Goal: Task Accomplishment & Management: Complete application form

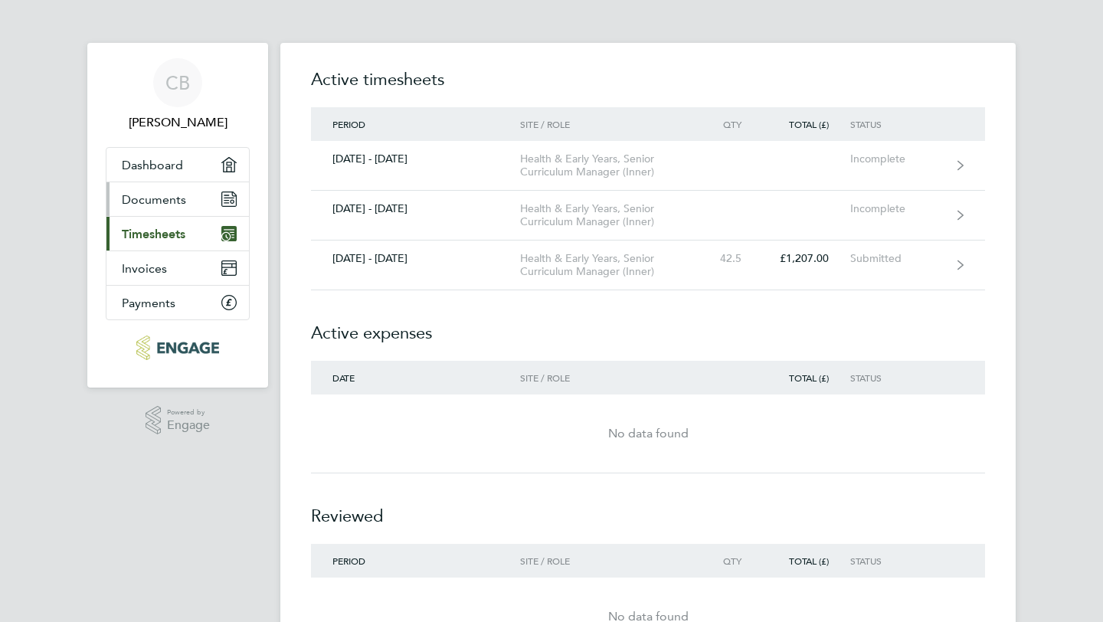
click at [165, 195] on span "Documents" at bounding box center [154, 199] width 64 height 15
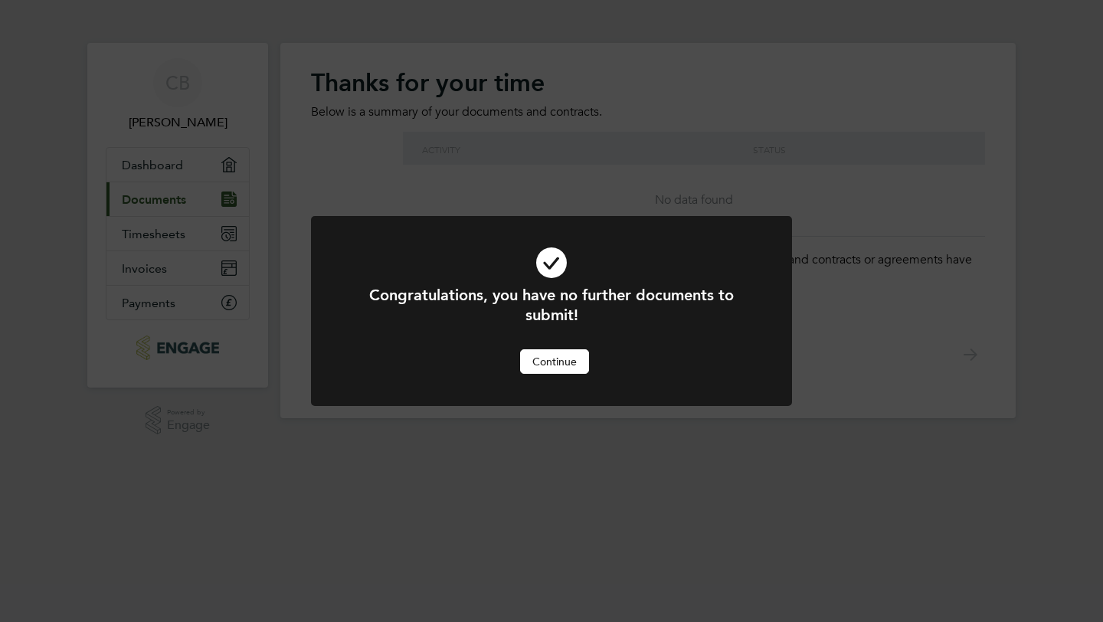
click at [545, 365] on button "Continue" at bounding box center [554, 361] width 69 height 25
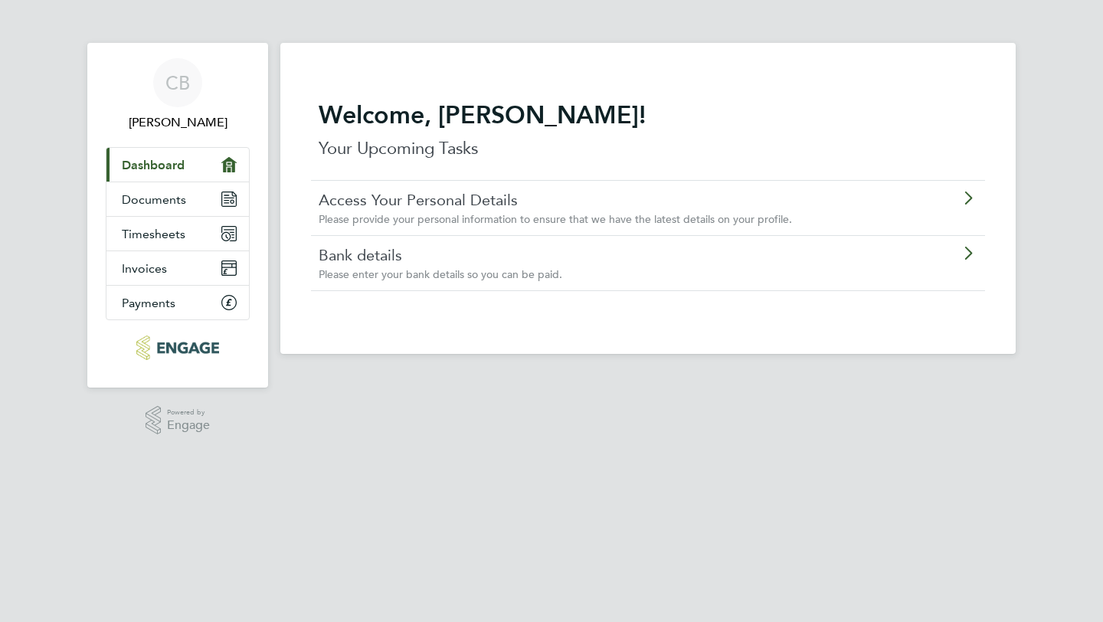
click at [464, 277] on span "Please enter your bank details so you can be paid." at bounding box center [441, 274] width 244 height 14
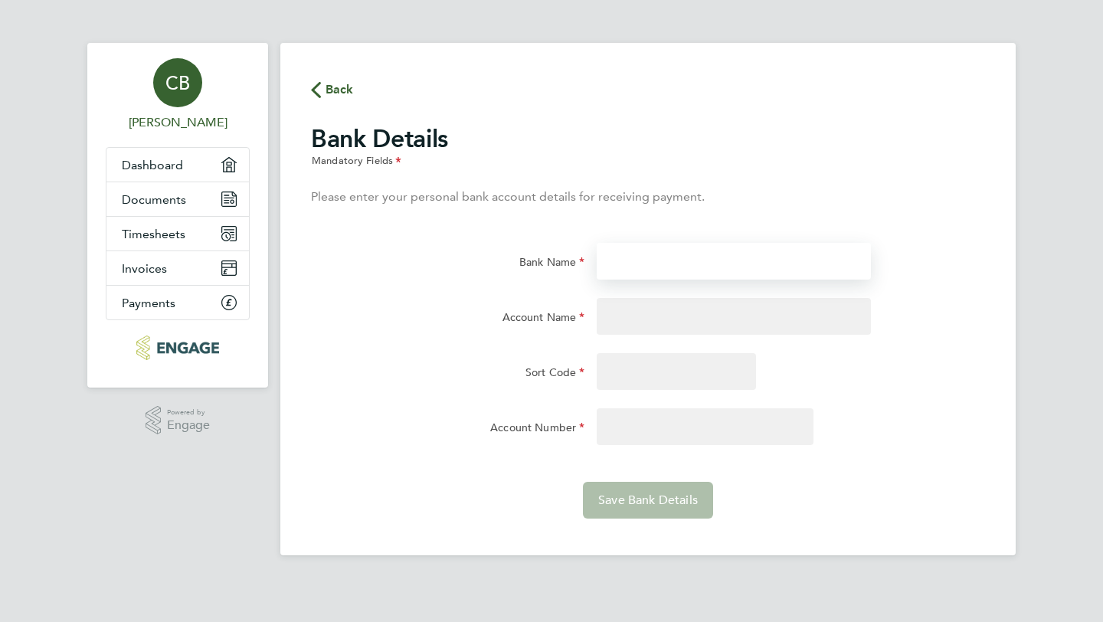
click at [615, 266] on input "Bank Name" at bounding box center [734, 261] width 274 height 37
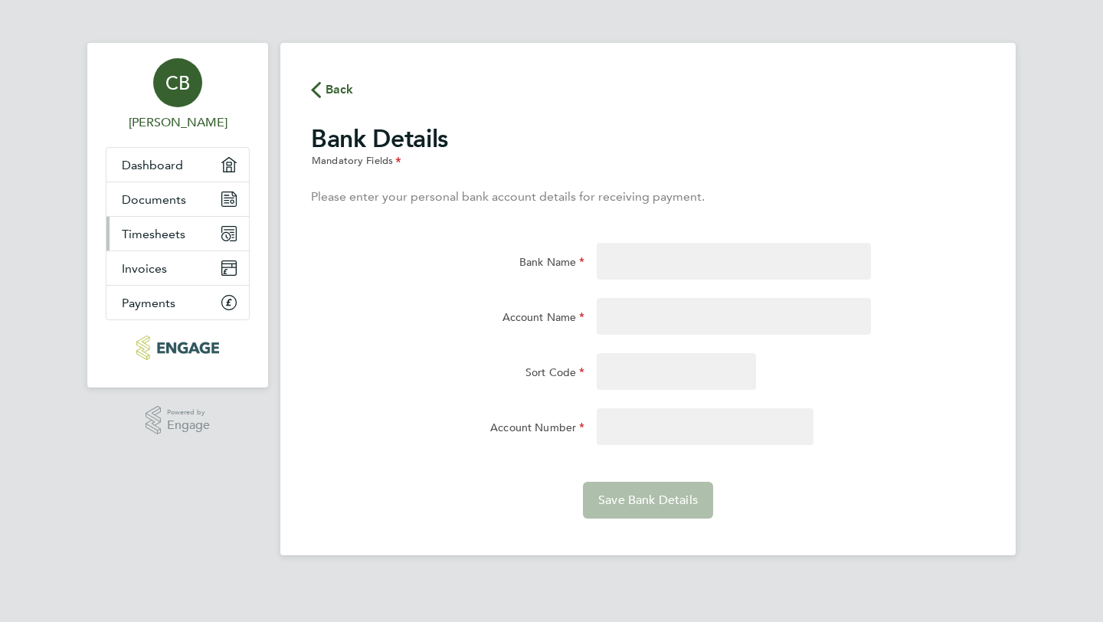
click at [172, 238] on span "Timesheets" at bounding box center [154, 234] width 64 height 15
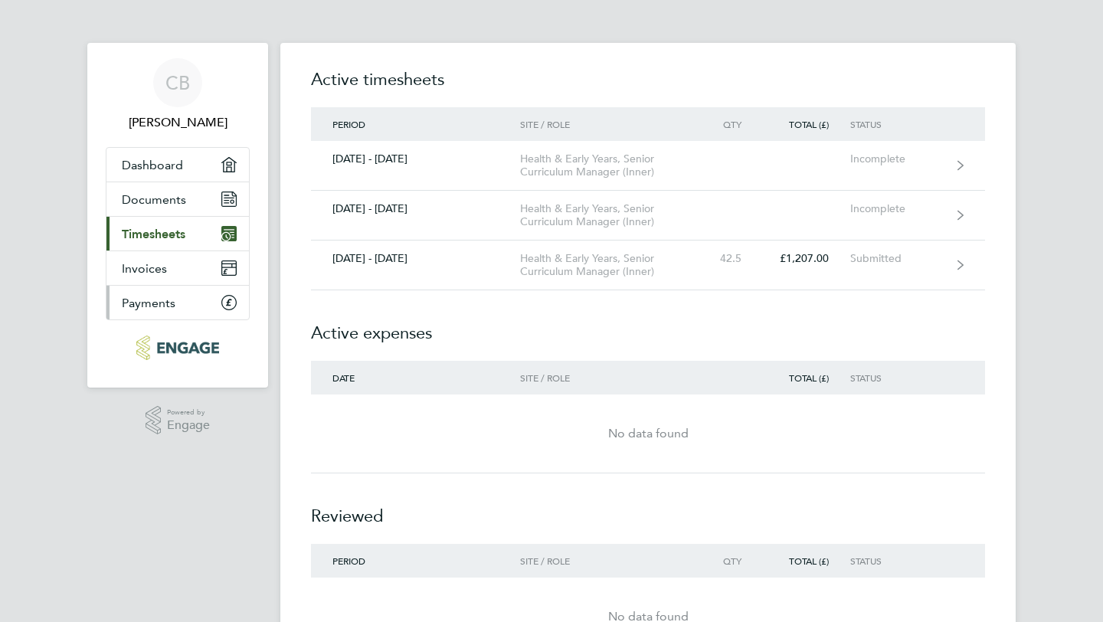
click at [150, 300] on span "Payments" at bounding box center [149, 303] width 54 height 15
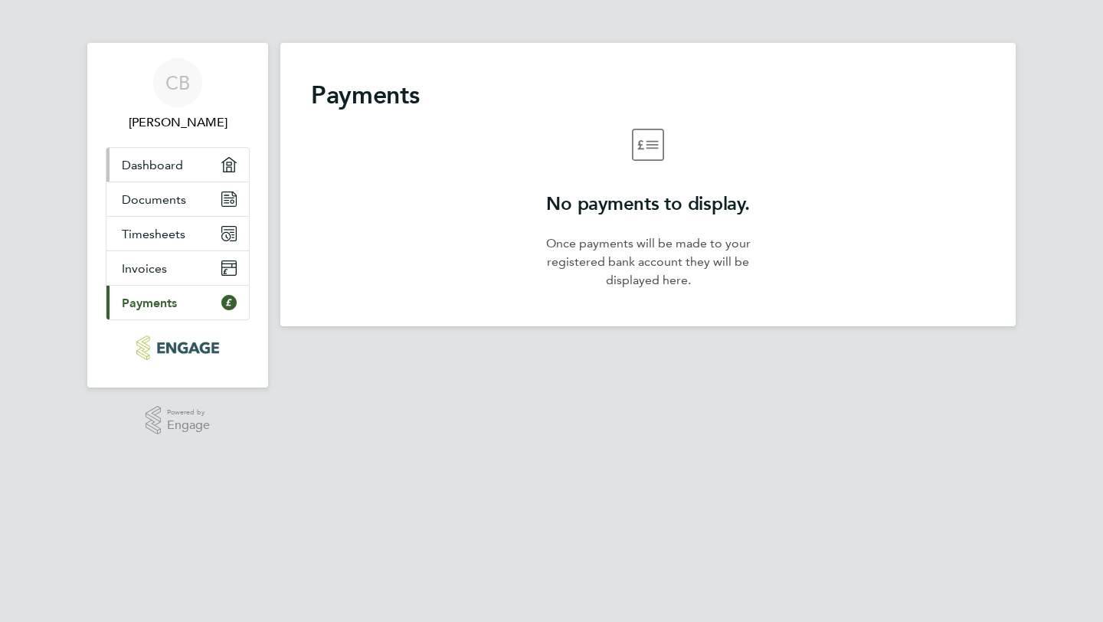
click at [149, 159] on span "Dashboard" at bounding box center [152, 165] width 61 height 15
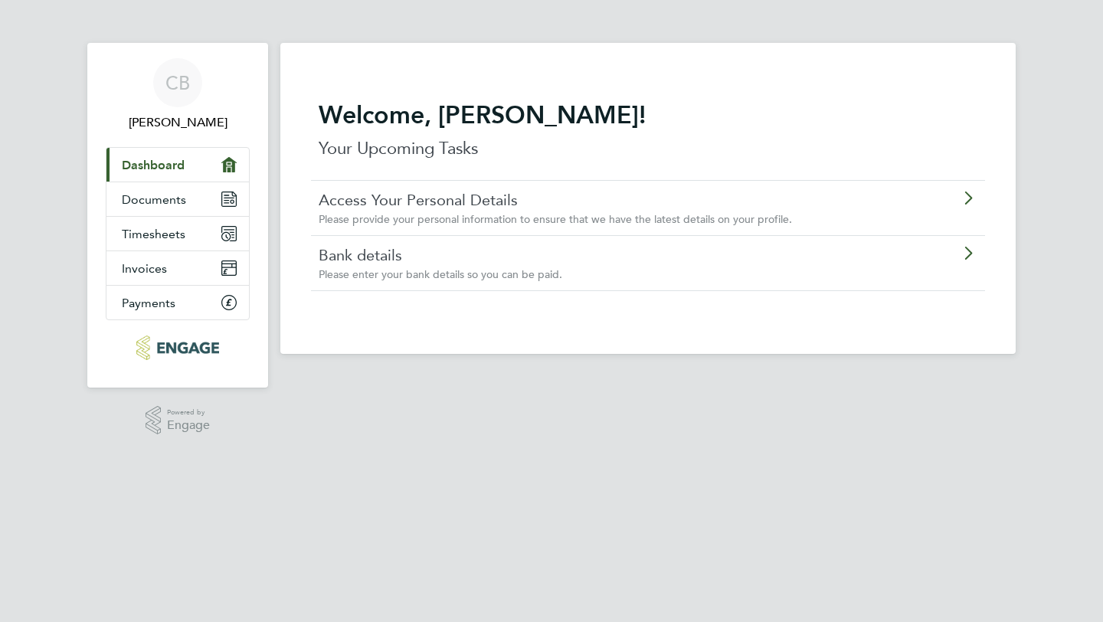
click at [381, 207] on link "Access Your Personal Details" at bounding box center [605, 200] width 572 height 20
click at [365, 260] on link "Bank details" at bounding box center [605, 255] width 572 height 20
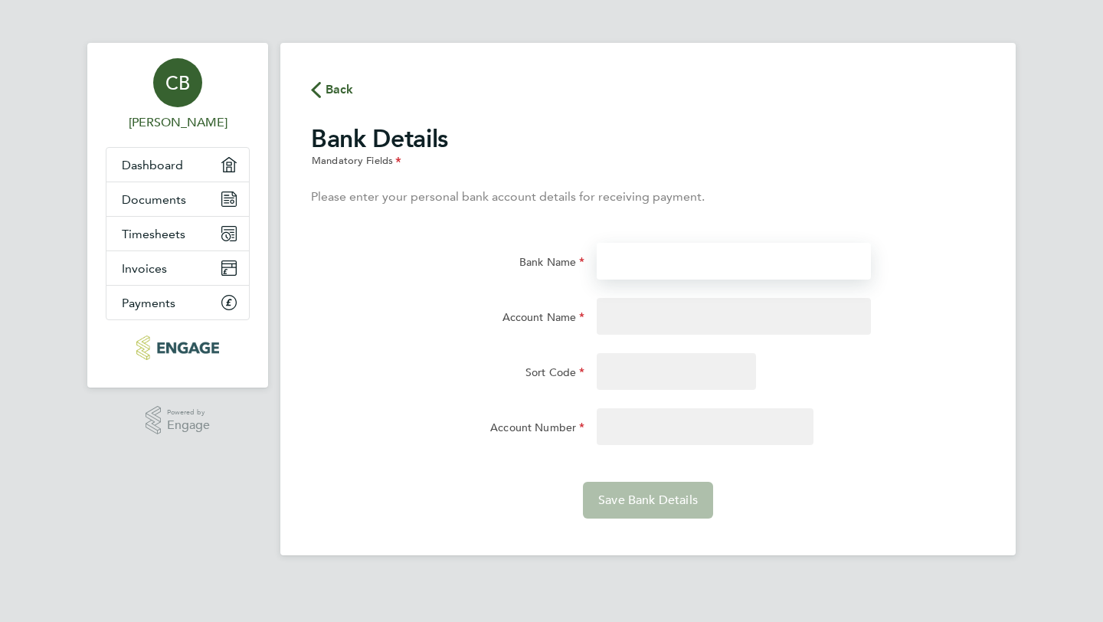
click at [605, 258] on input "Bank Name" at bounding box center [734, 261] width 274 height 37
type input "Nattwest"
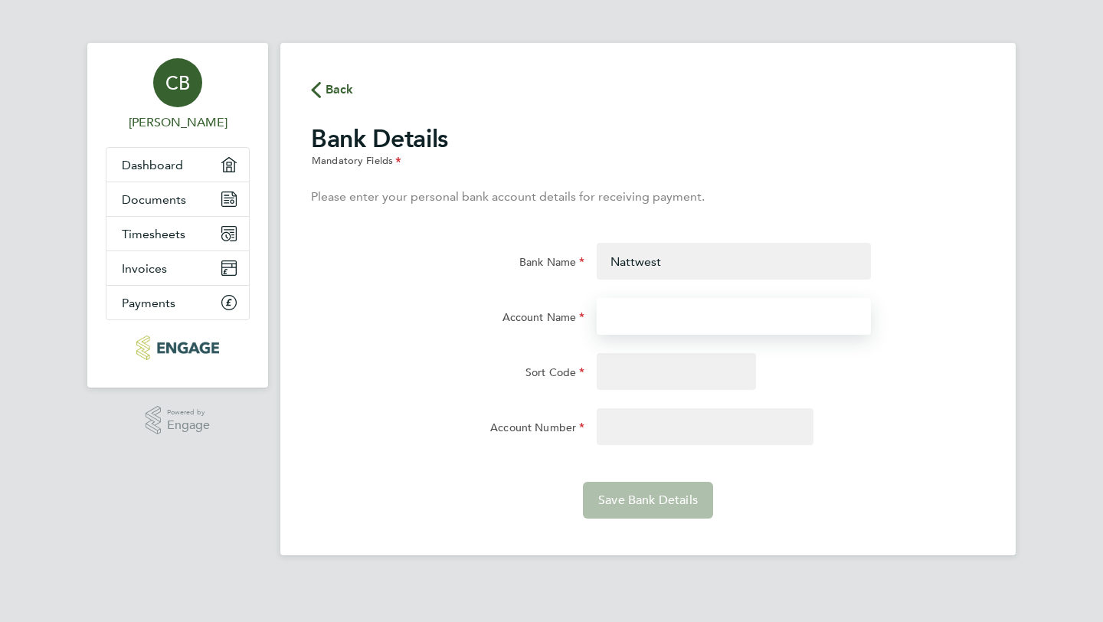
click at [627, 323] on input "Account Name" at bounding box center [734, 316] width 274 height 37
type input "61058319"
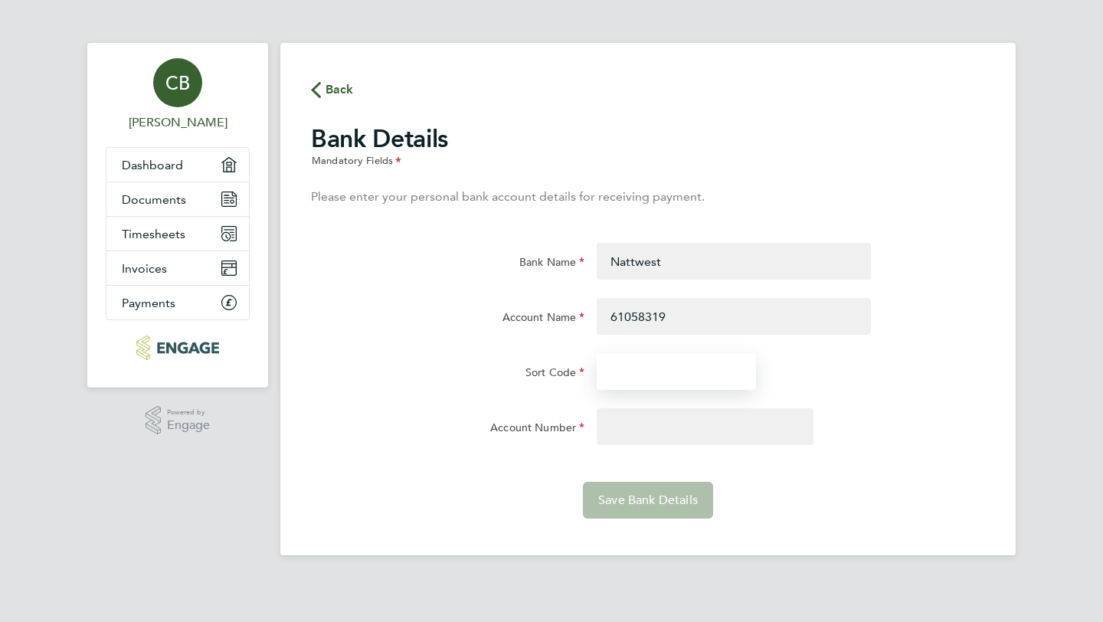
click at [621, 371] on input "Sort Code" at bounding box center [676, 371] width 159 height 37
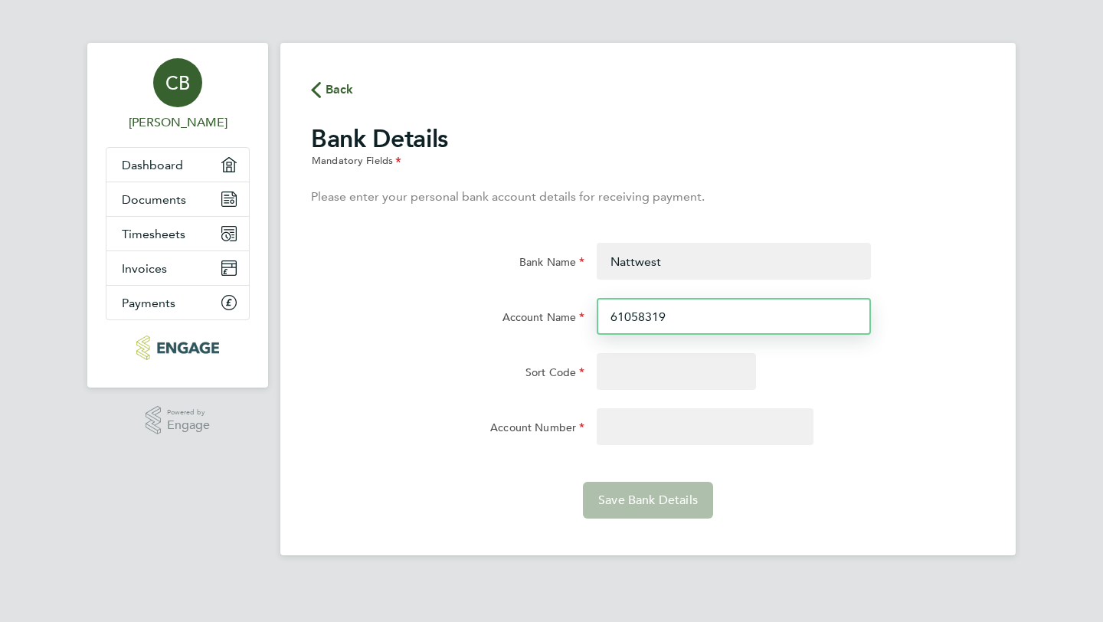
drag, startPoint x: 673, startPoint y: 319, endPoint x: 612, endPoint y: 315, distance: 61.5
click at [612, 315] on input "61058319" at bounding box center [734, 316] width 274 height 37
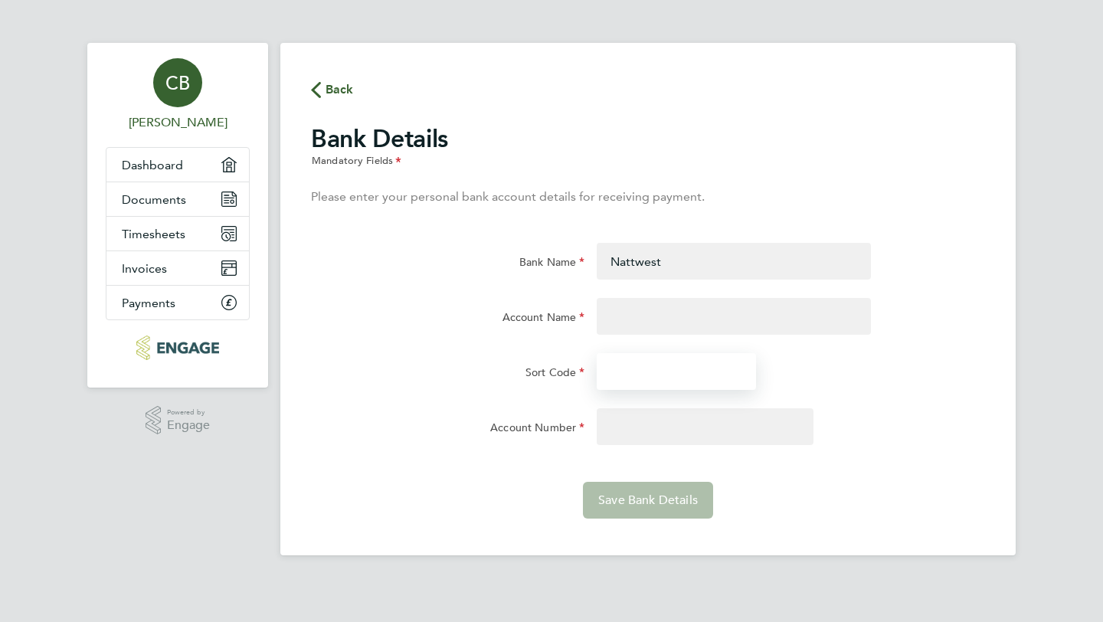
type input "61058319"
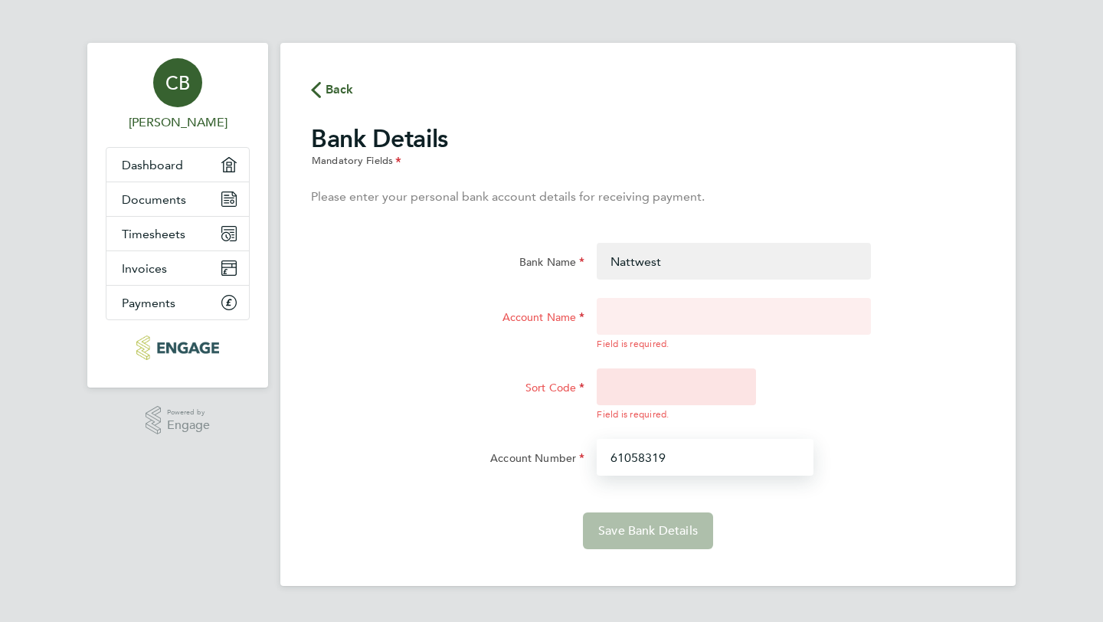
type input "61058319"
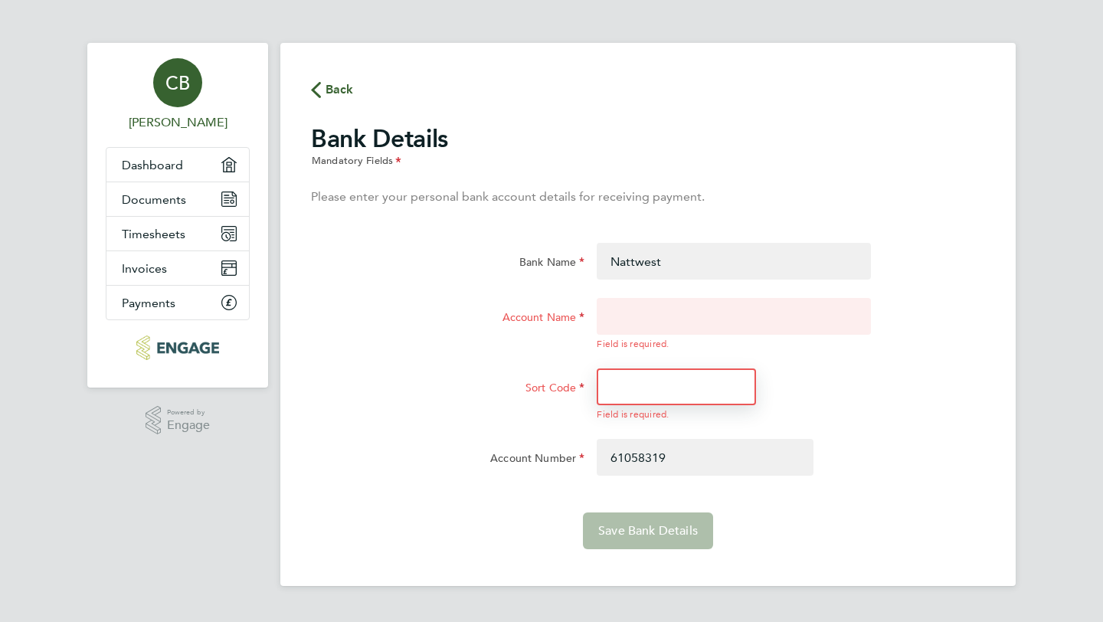
click at [618, 395] on input "Sort Code" at bounding box center [676, 387] width 159 height 37
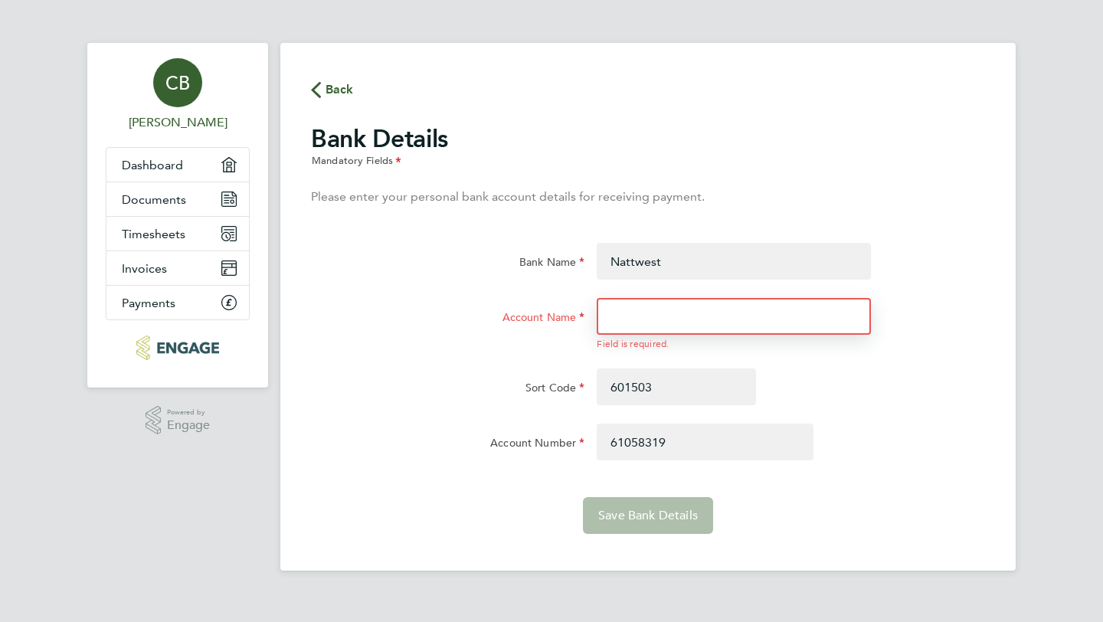
type input "60-15-03"
click at [628, 323] on input "Account Name" at bounding box center [734, 316] width 274 height 37
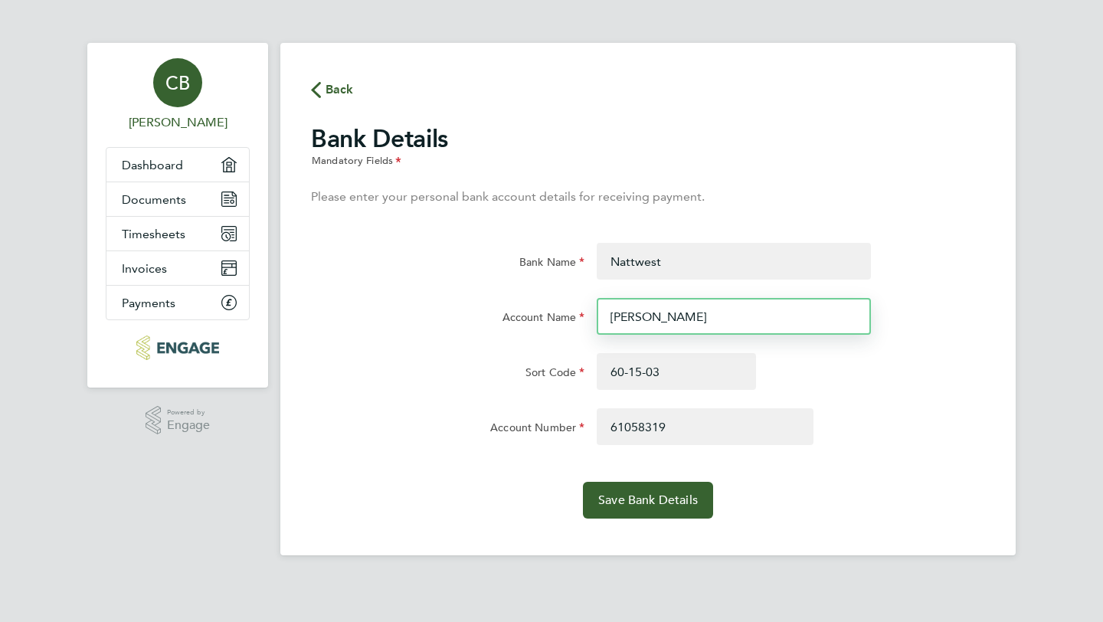
click at [670, 320] on input "Catherinee Bowdren" at bounding box center [734, 316] width 274 height 37
type input "Catherine Bowdren"
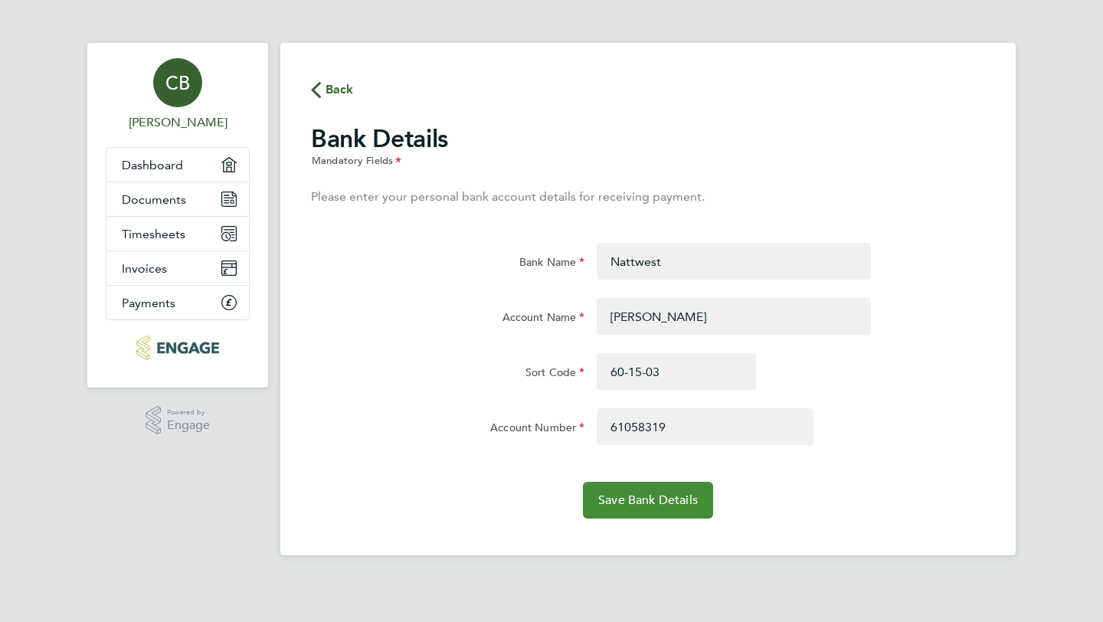
click at [637, 502] on span "Save Bank Details" at bounding box center [648, 500] width 100 height 15
click at [164, 201] on span "Documents" at bounding box center [154, 199] width 64 height 15
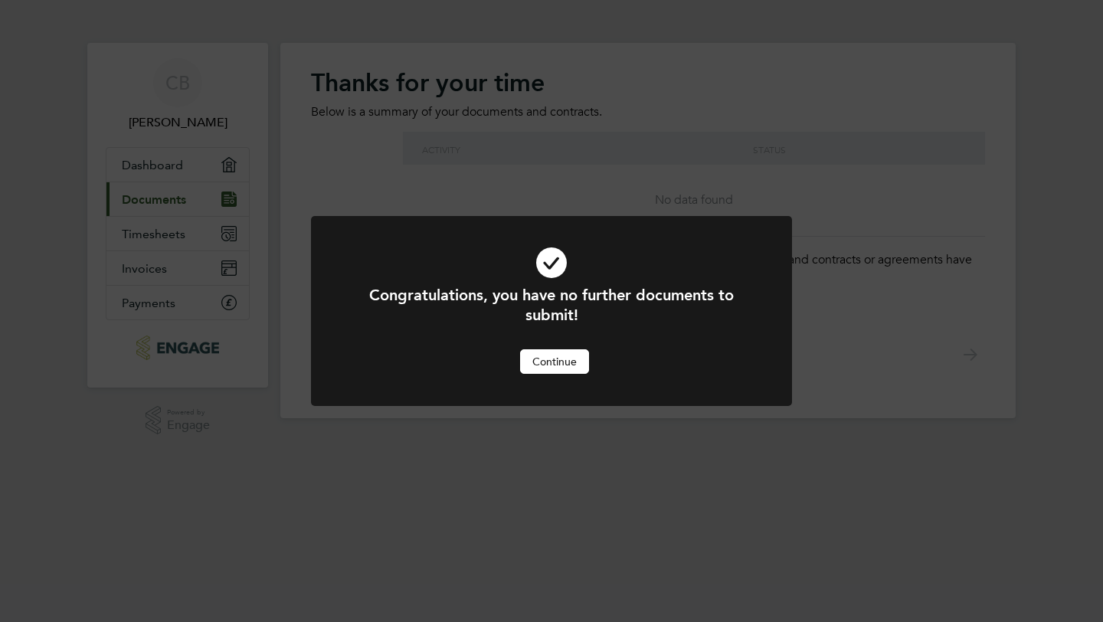
click at [561, 369] on button "Continue" at bounding box center [554, 361] width 69 height 25
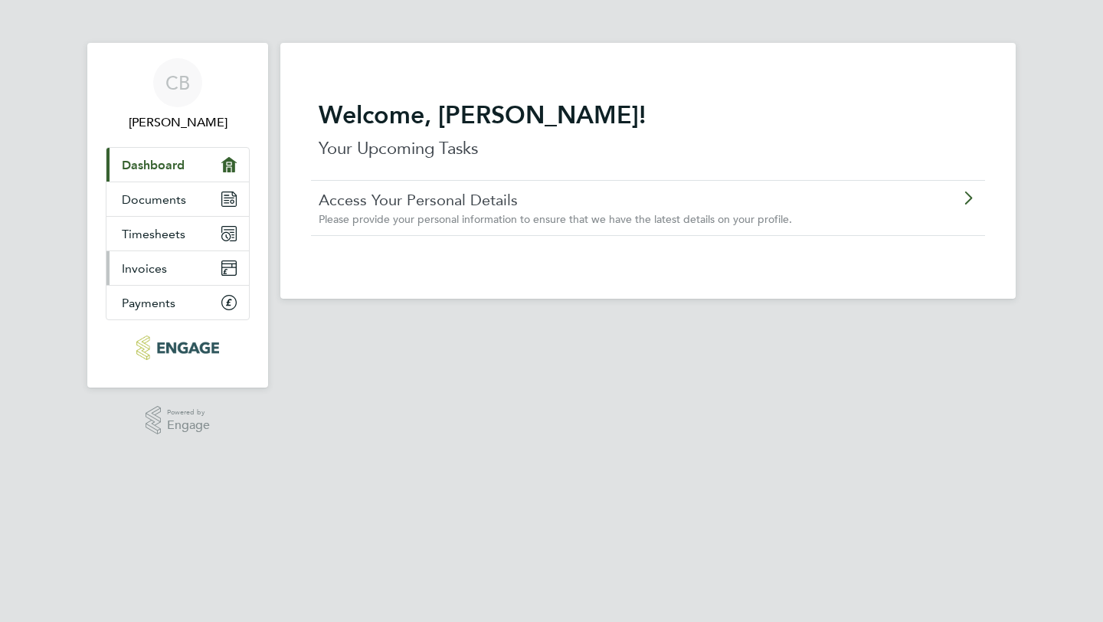
click at [159, 270] on span "Invoices" at bounding box center [144, 268] width 45 height 15
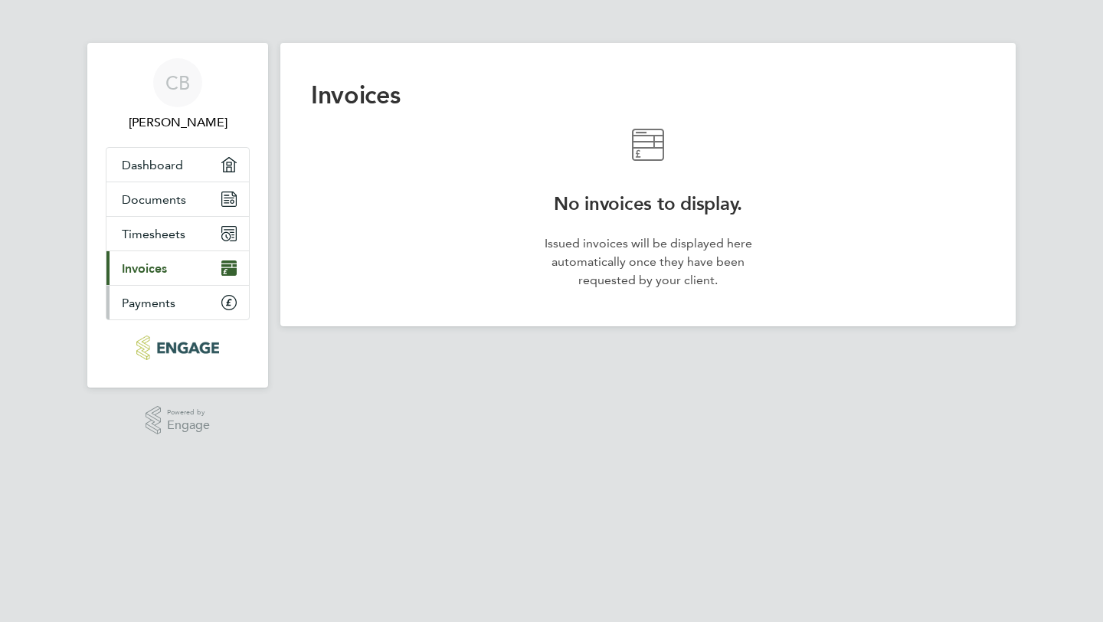
click at [154, 300] on span "Payments" at bounding box center [149, 303] width 54 height 15
